Goal: Task Accomplishment & Management: Use online tool/utility

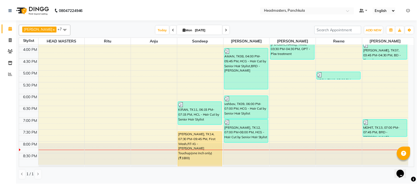
scroll to position [153, 0]
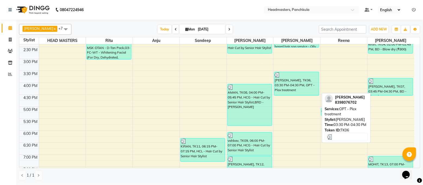
click at [284, 84] on div "[PERSON_NAME], TK06, 03:30 PM-04:30 PM, OPT - Plex treatment" at bounding box center [296, 83] width 44 height 23
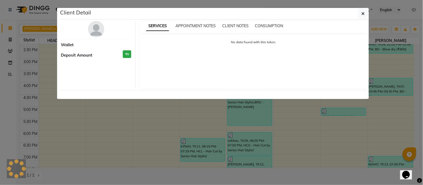
select select "3"
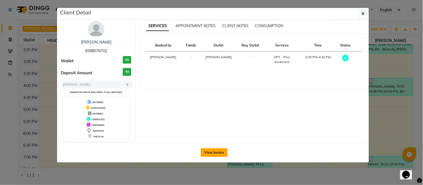
click at [212, 150] on button "View Invoice" at bounding box center [214, 152] width 27 height 9
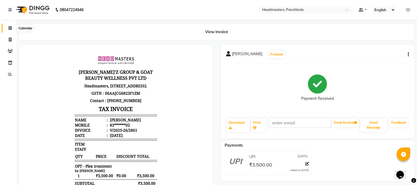
click at [11, 26] on icon at bounding box center [10, 28] width 4 height 4
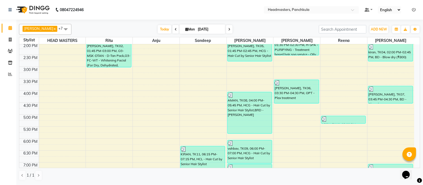
scroll to position [109, 0]
